Goal: Task Accomplishment & Management: Complete application form

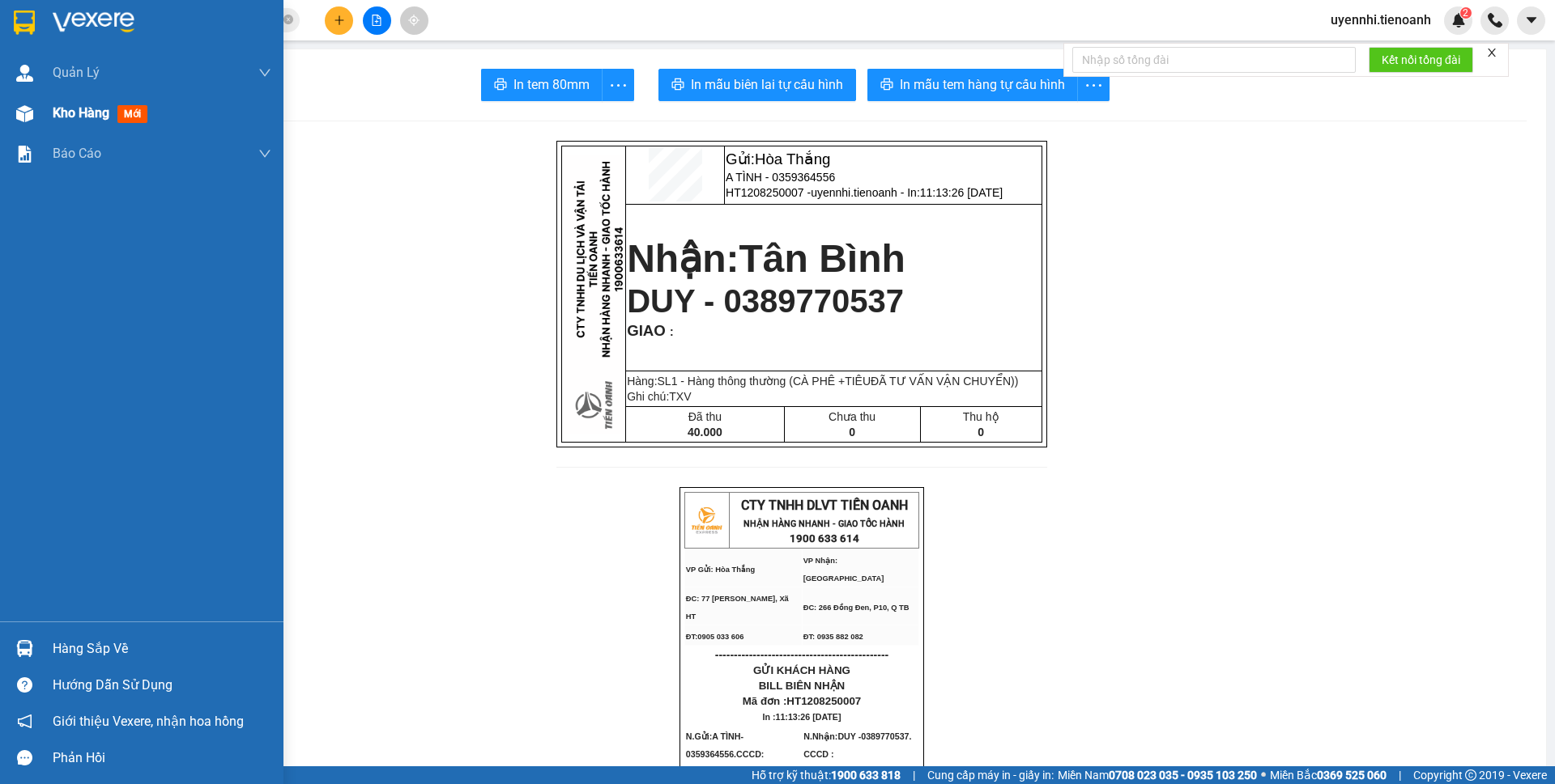
click at [71, 112] on span "Kho hàng" at bounding box center [80, 113] width 56 height 16
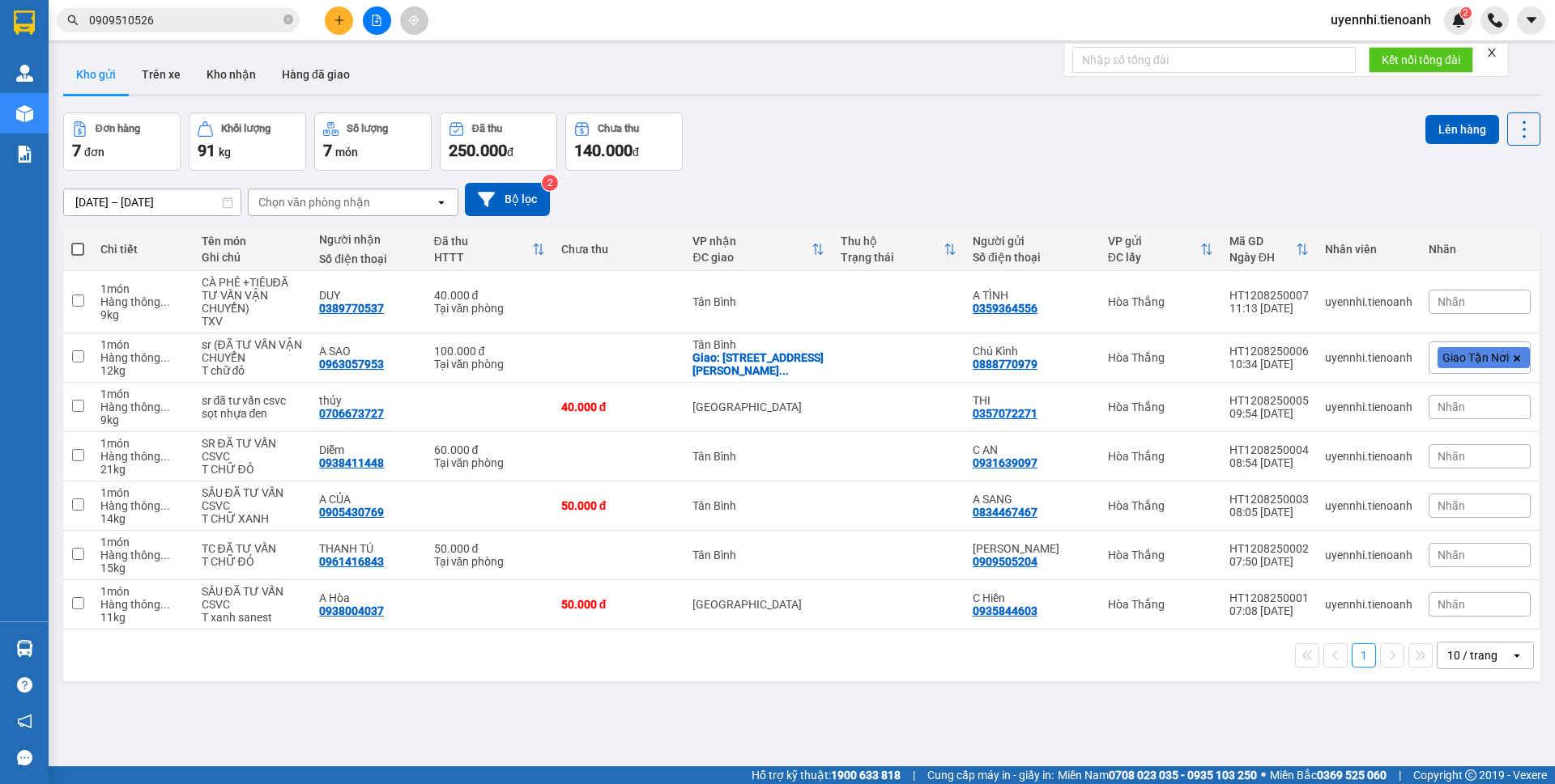
click at [336, 22] on icon "plus" at bounding box center [339, 20] width 11 height 11
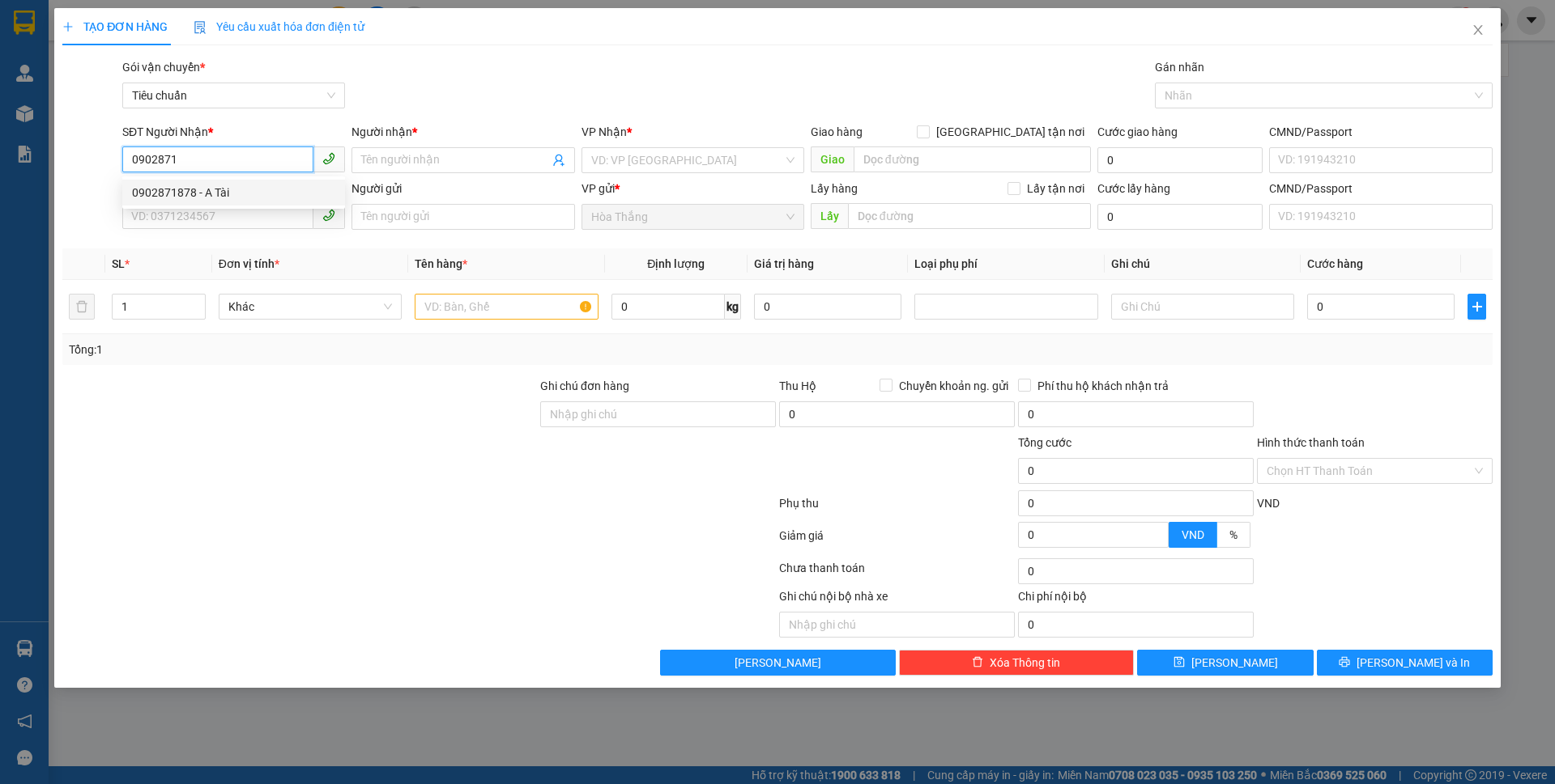
click at [175, 187] on div "0902871878 - A Tài" at bounding box center [233, 193] width 203 height 18
type input "0902871878"
type input "A Tài"
type input "GỌI CHO NGƯỜI GỞI TRƯỚC KHI GIAO HÀNG"
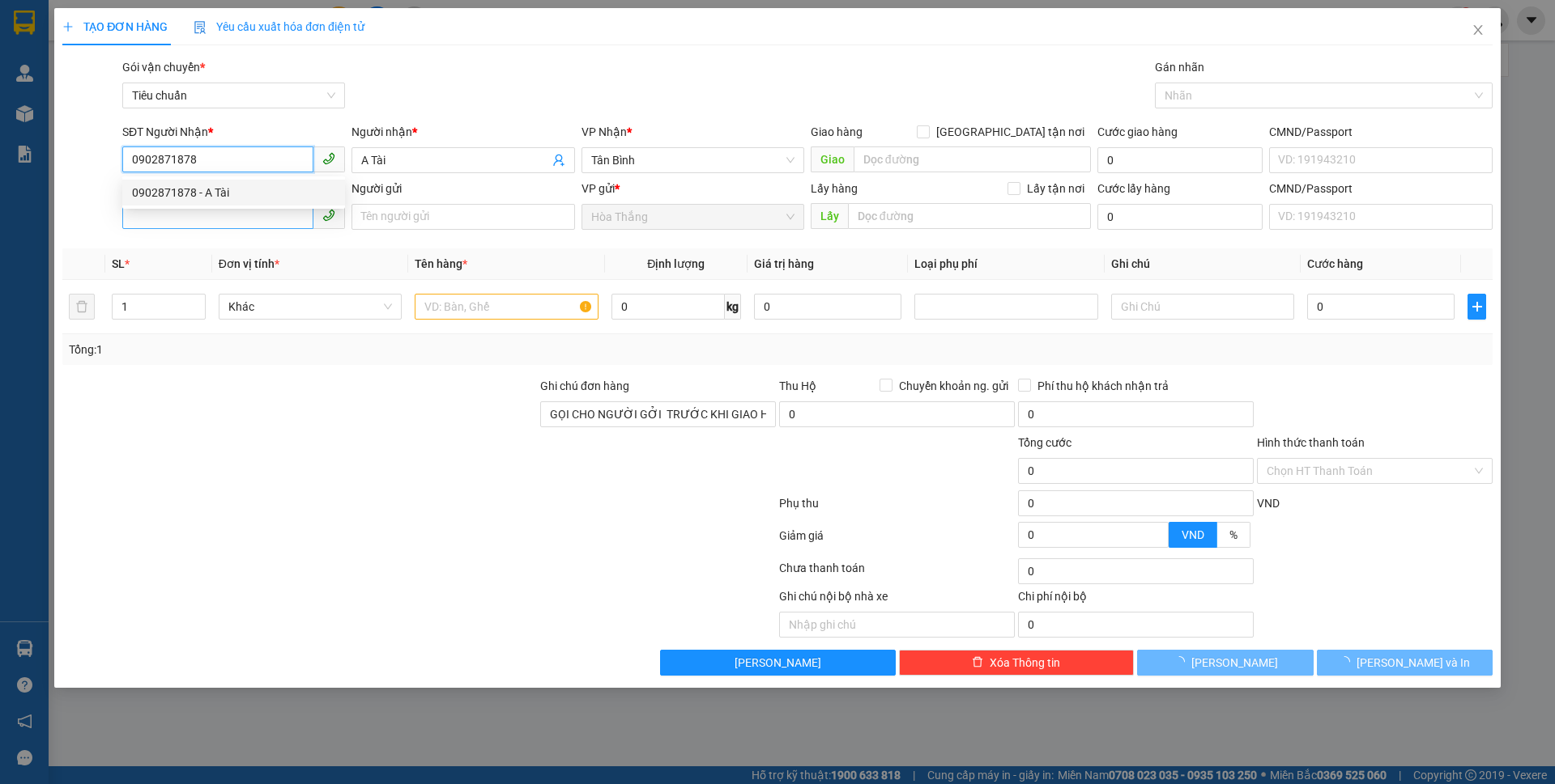
type input "0902871878"
click at [171, 209] on input "SĐT Người Gửi" at bounding box center [217, 216] width 191 height 26
type input "200.000"
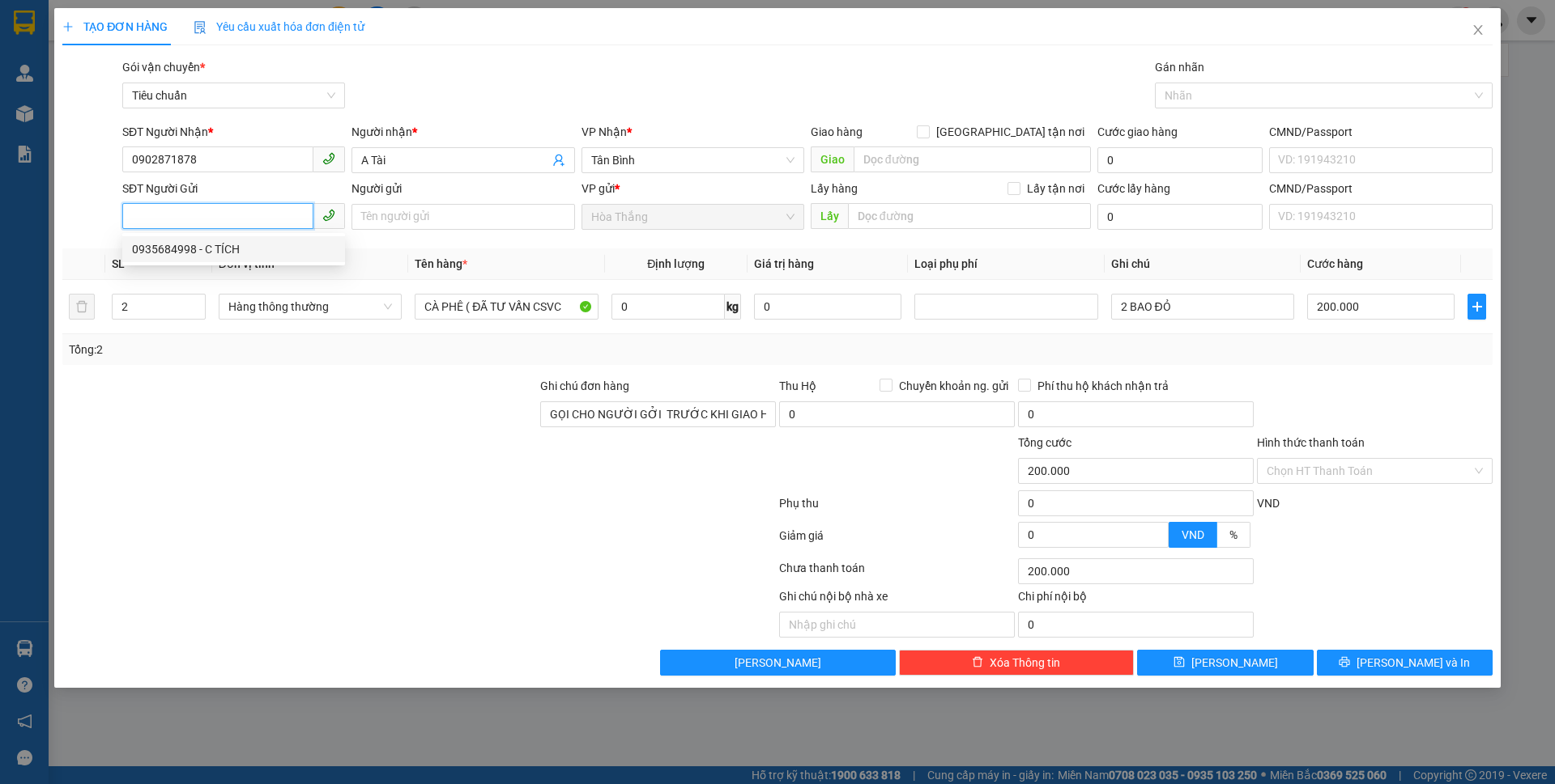
click at [220, 248] on div "0935684998 - C TÍCH" at bounding box center [233, 249] width 203 height 18
type input "0935684998"
type input "C TÍCH"
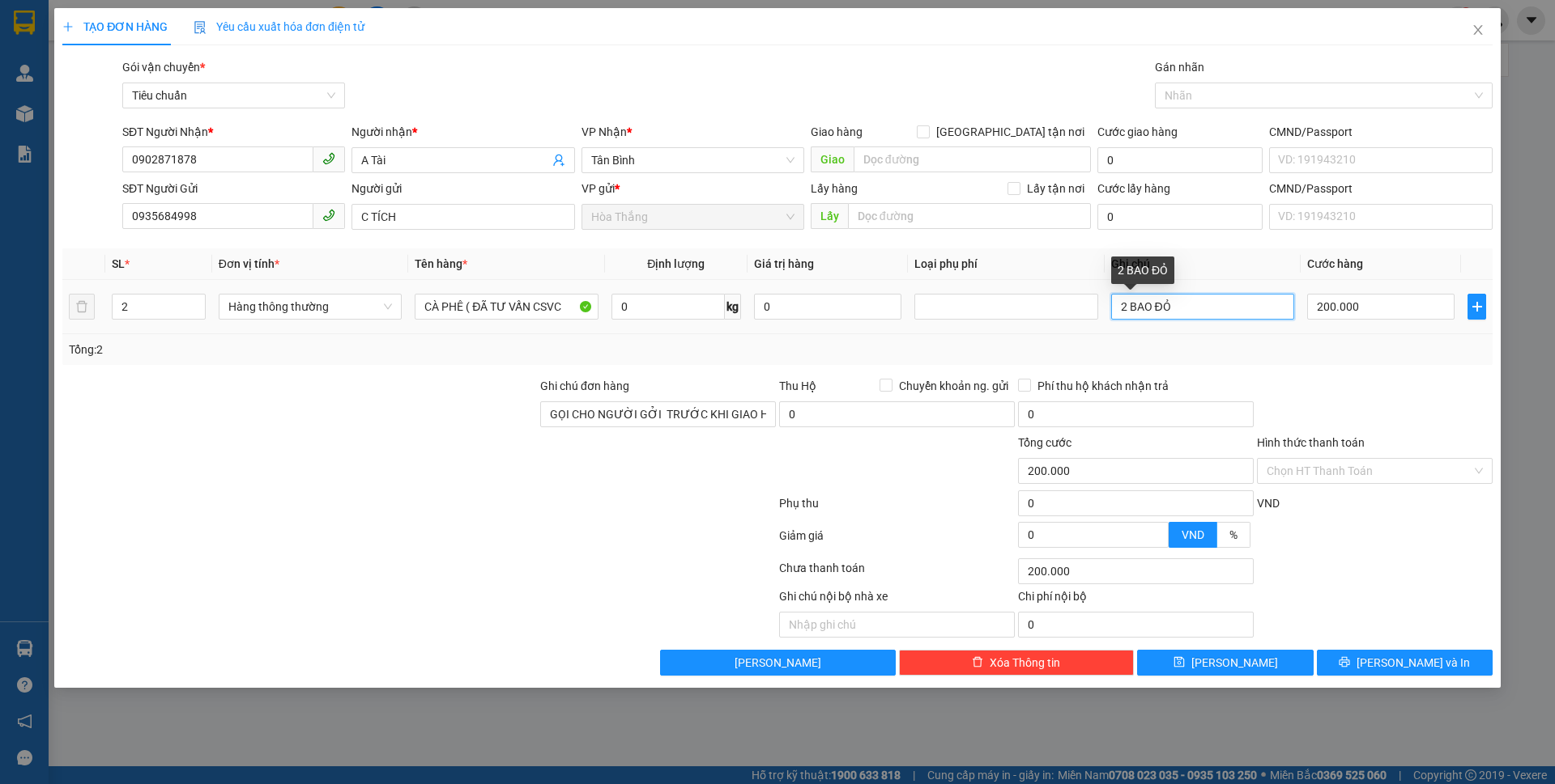
drag, startPoint x: 1153, startPoint y: 301, endPoint x: 1210, endPoint y: 304, distance: 57.1
click at [1210, 304] on input "2 BAO ĐỎ" at bounding box center [1202, 307] width 183 height 26
type input "2 BAO TRẮNG"
click at [644, 301] on input "0" at bounding box center [668, 307] width 113 height 26
type input "60"
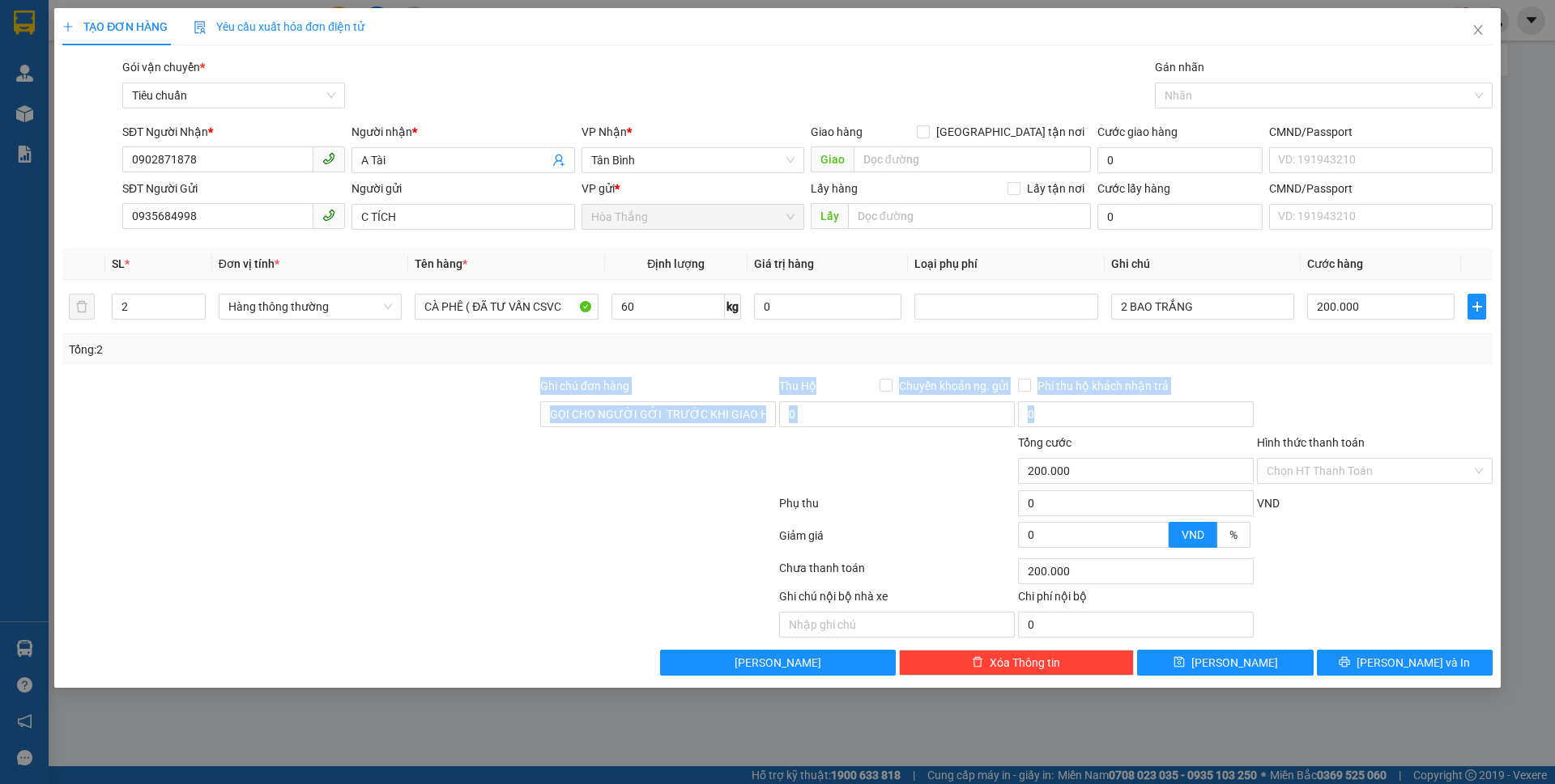
click at [1376, 379] on div "Transit Pickup Surcharge Ids Transit Deliver Surcharge Ids Transit Deliver Surc…" at bounding box center [778, 367] width 1430 height 618
type input "100.000"
click at [1390, 304] on input "100.000" at bounding box center [1381, 307] width 148 height 26
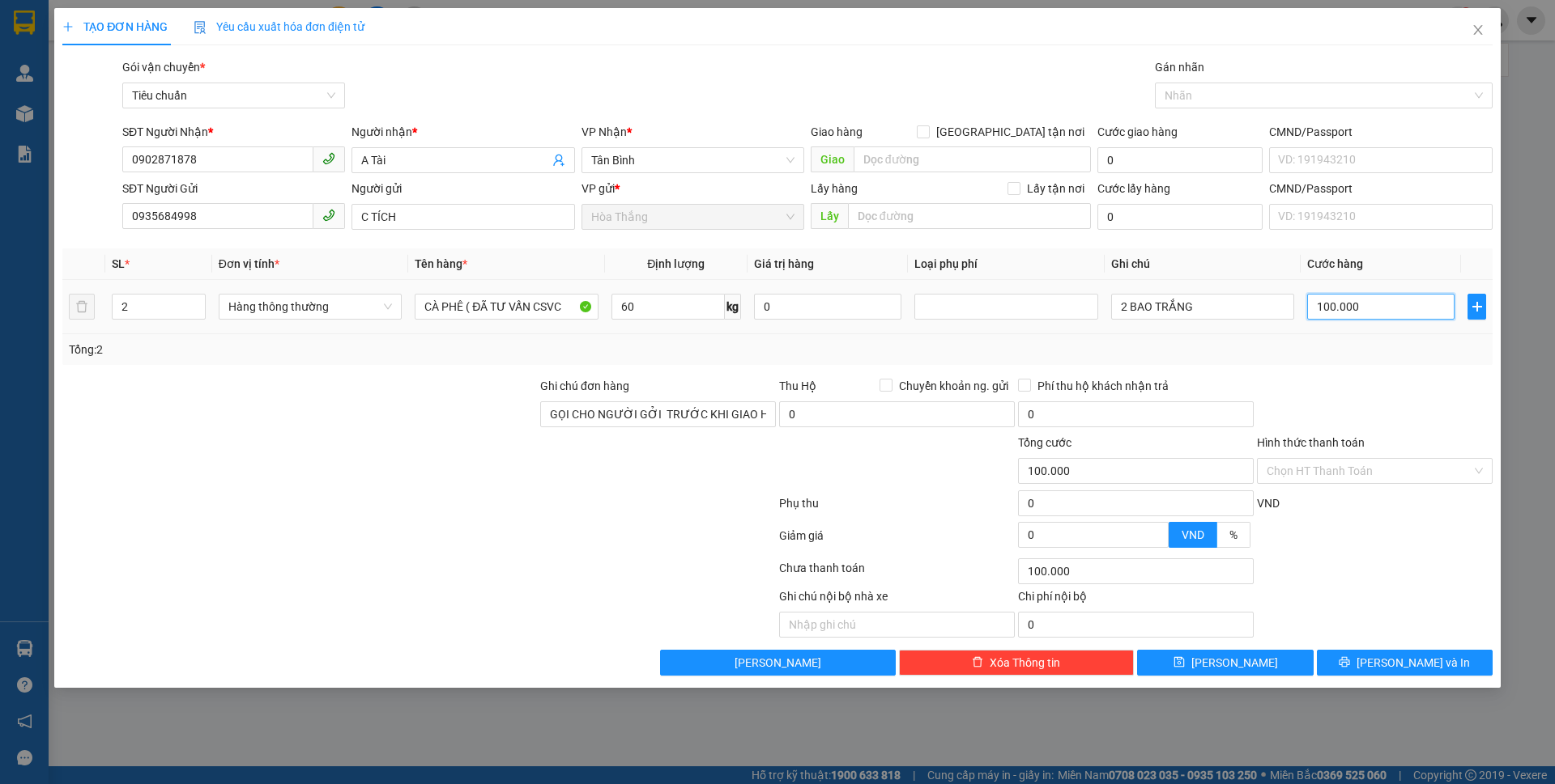
type input "2"
type input "20"
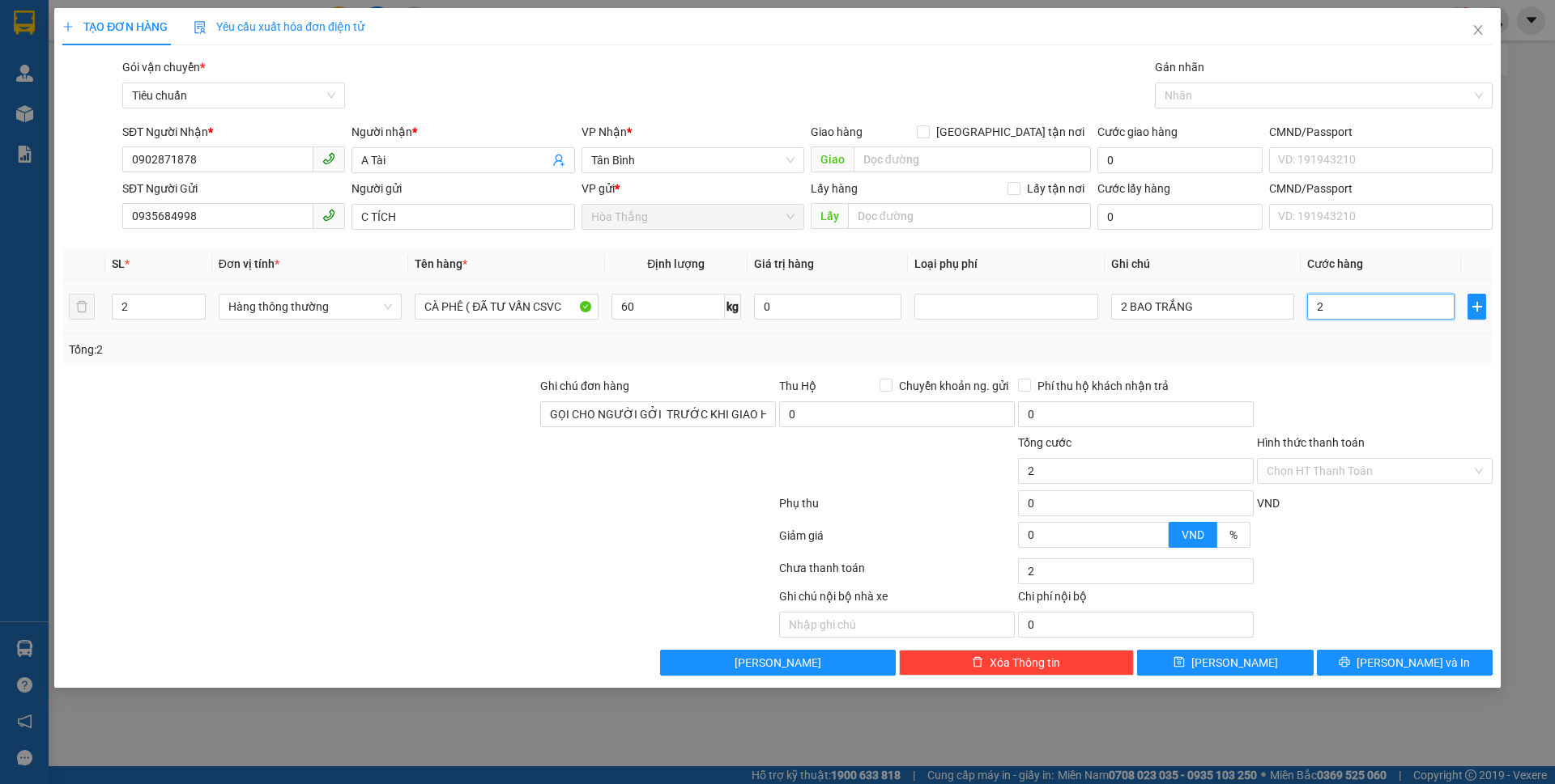
type input "20"
type input "200"
type input "200.000"
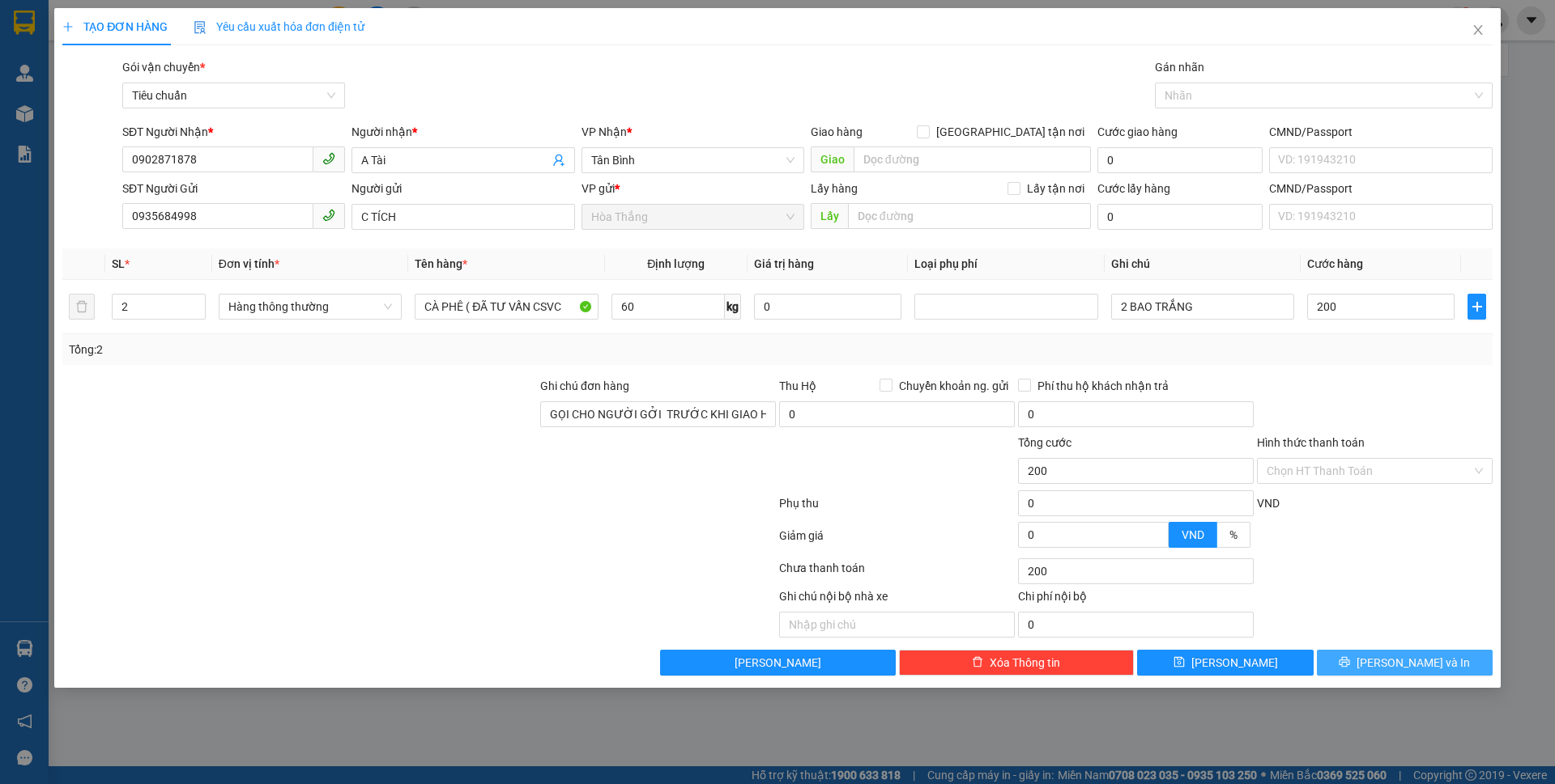
type input "200.000"
click at [1388, 655] on button "[PERSON_NAME] và In" at bounding box center [1404, 663] width 175 height 26
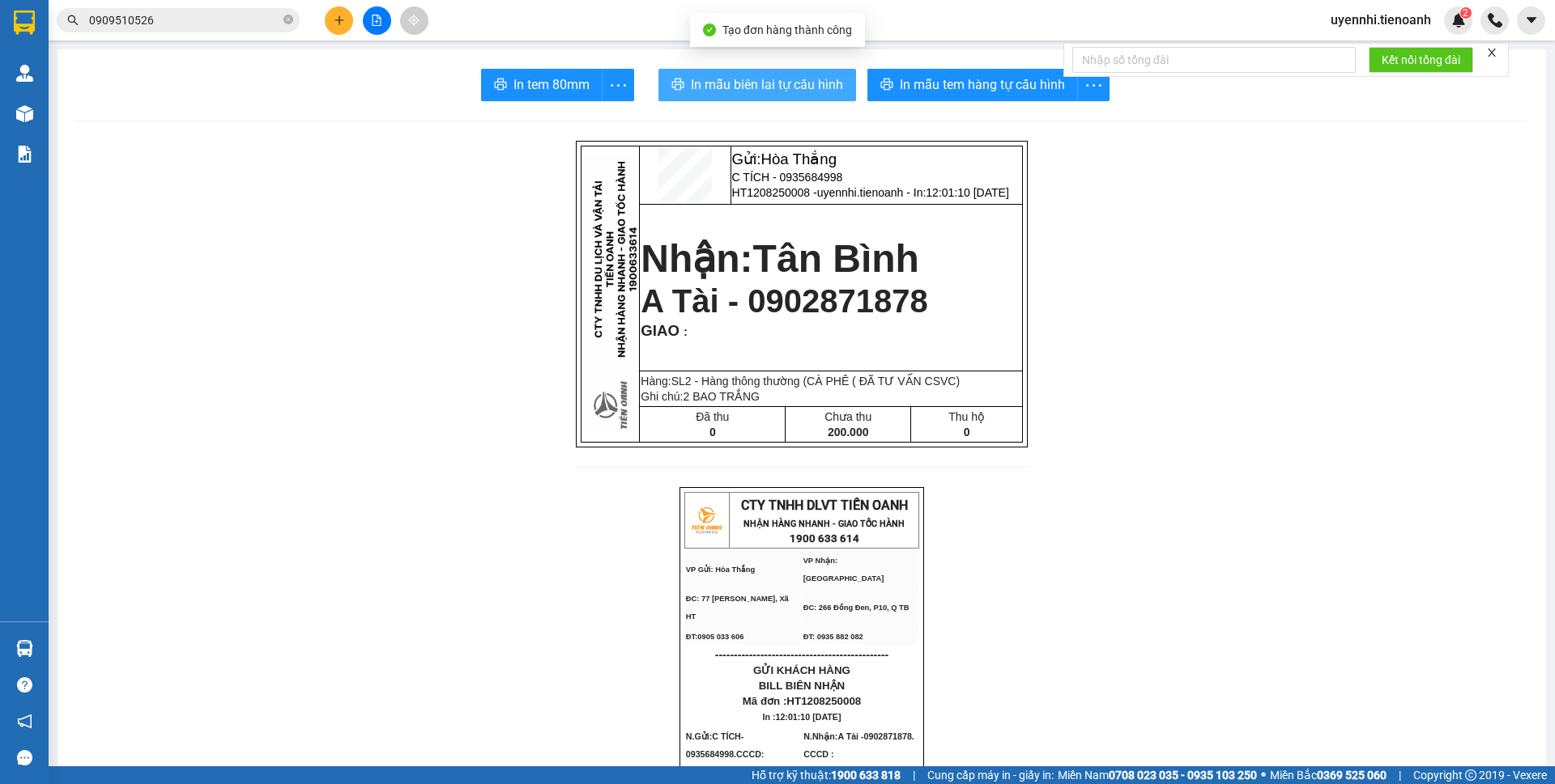
click at [731, 80] on span "In mẫu biên lai tự cấu hình" at bounding box center [767, 84] width 153 height 20
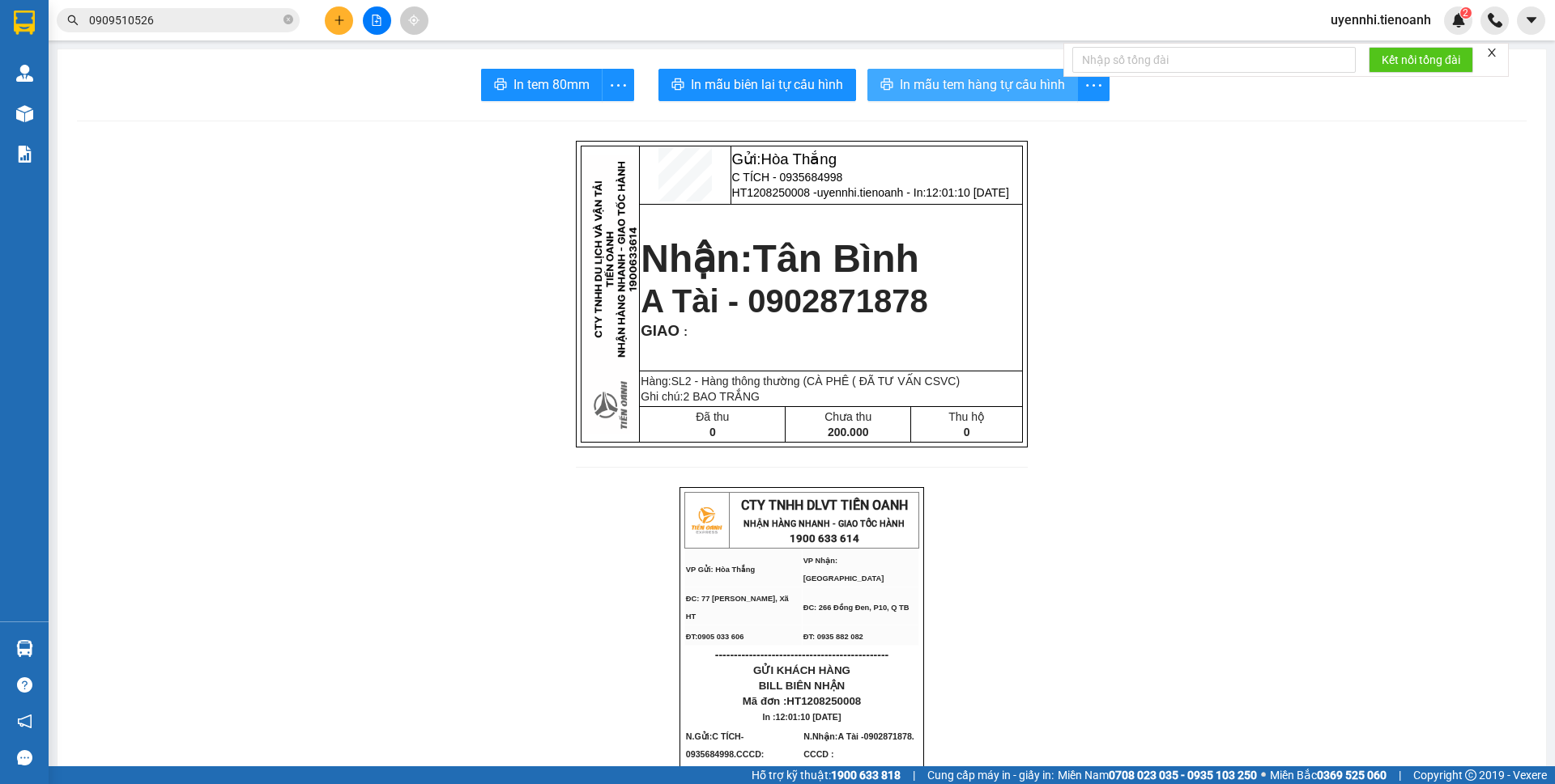
click at [889, 86] on button "In mẫu tem hàng tự cấu hình" at bounding box center [973, 85] width 211 height 33
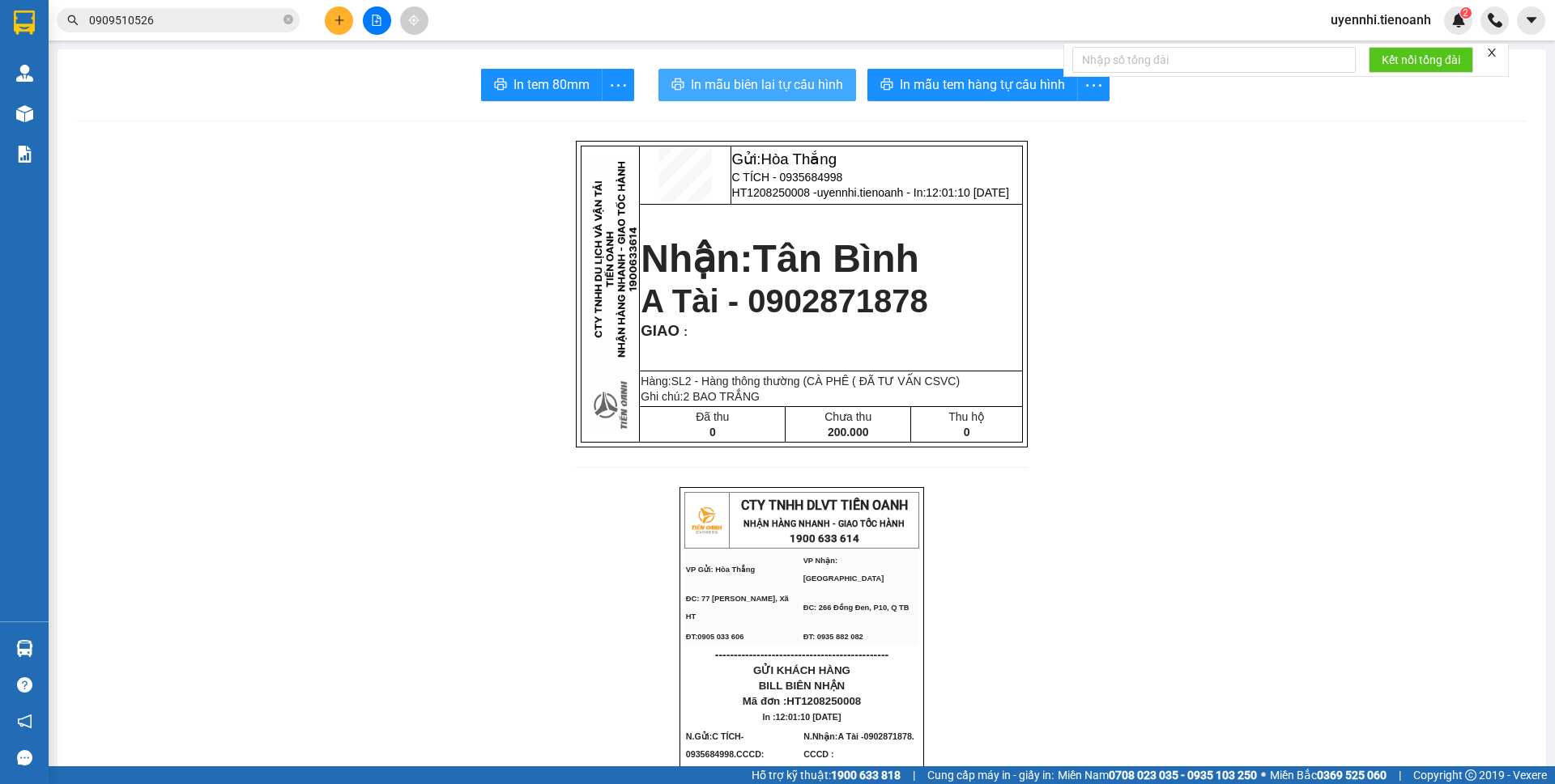
click at [709, 76] on span "In mẫu biên lai tự cấu hình" at bounding box center [767, 84] width 153 height 20
